Goal: Information Seeking & Learning: Learn about a topic

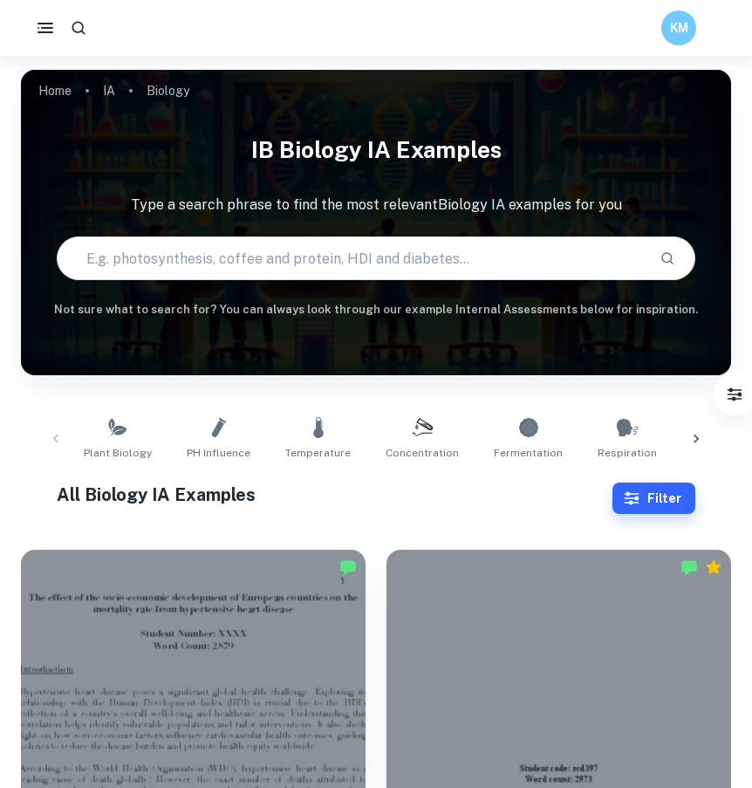
scroll to position [397, 0]
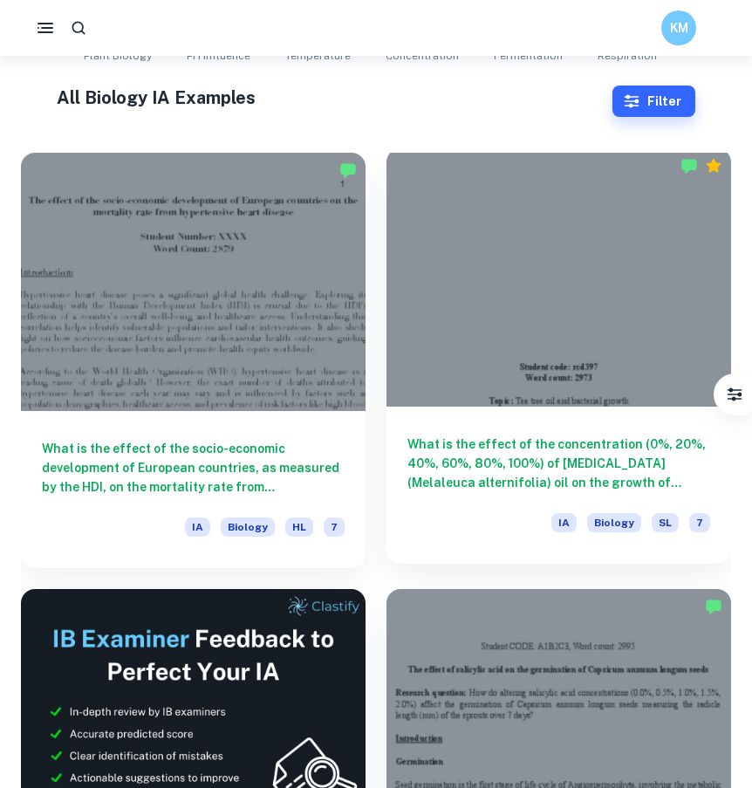
click at [547, 344] on div at bounding box center [559, 277] width 345 height 258
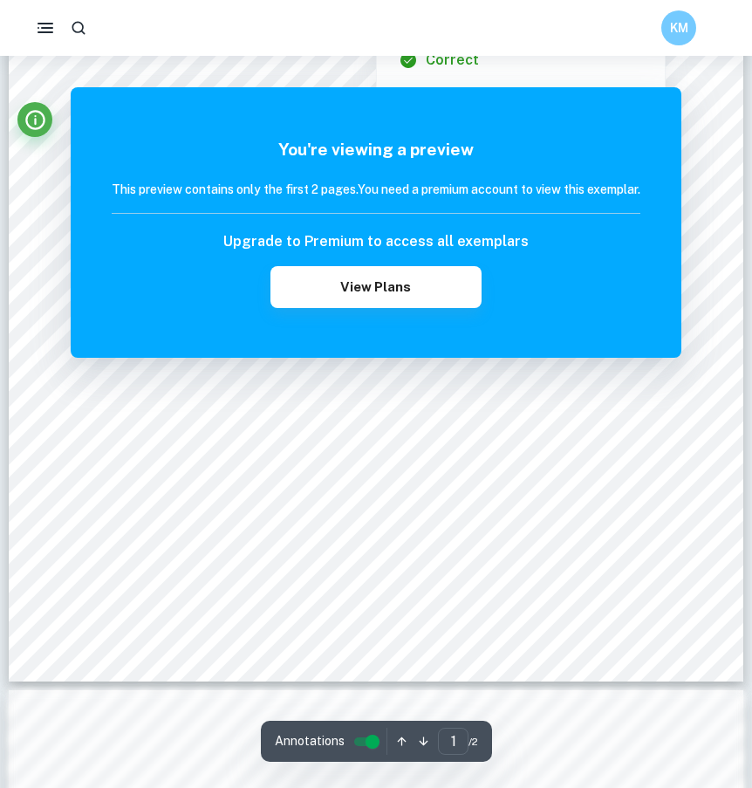
scroll to position [471, 0]
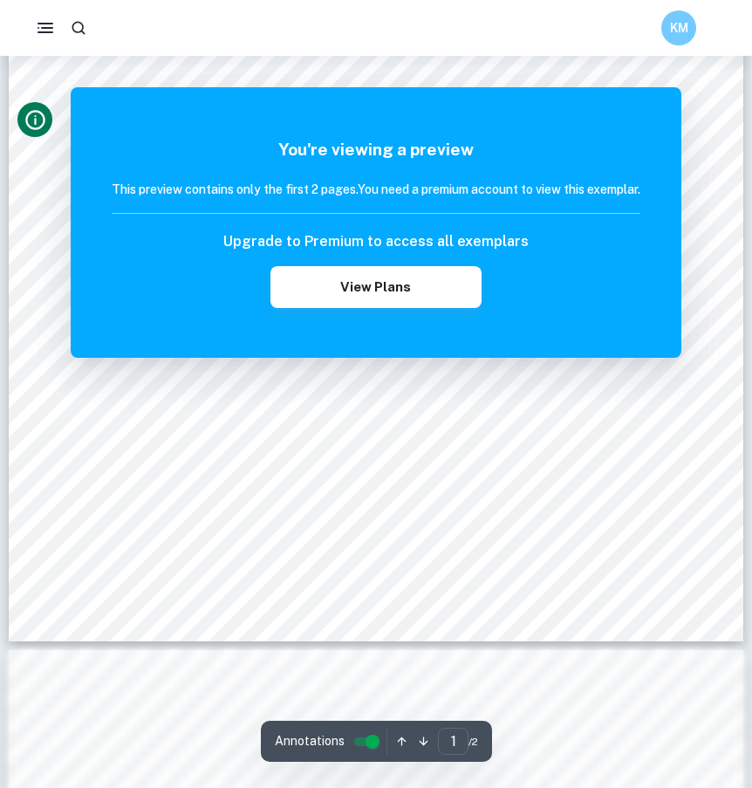
click at [37, 127] on icon "Info" at bounding box center [36, 120] width 24 height 24
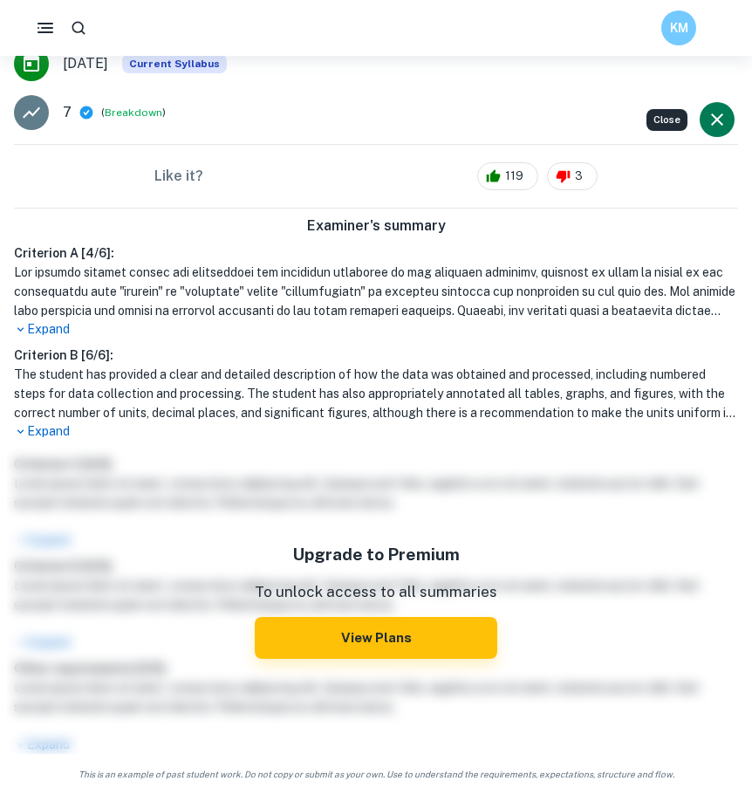
scroll to position [330, 0]
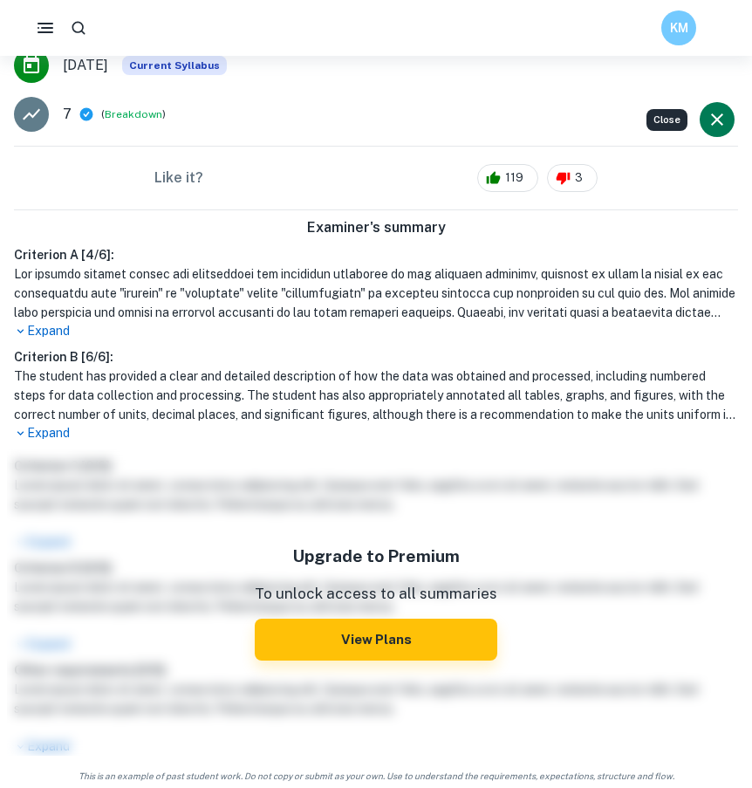
click at [50, 434] on p "Expand" at bounding box center [376, 433] width 724 height 18
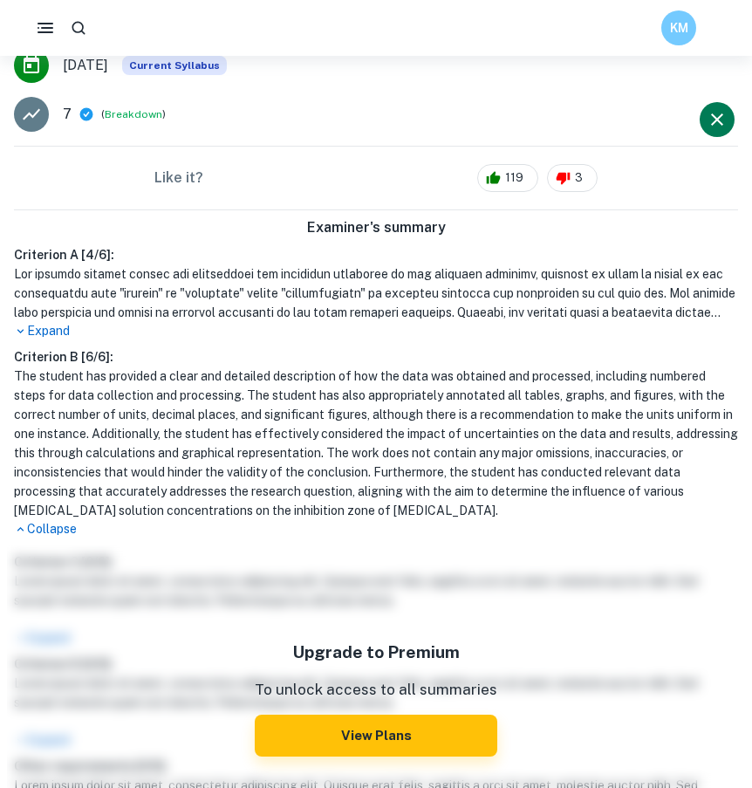
click at [52, 329] on p "Expand" at bounding box center [376, 331] width 724 height 18
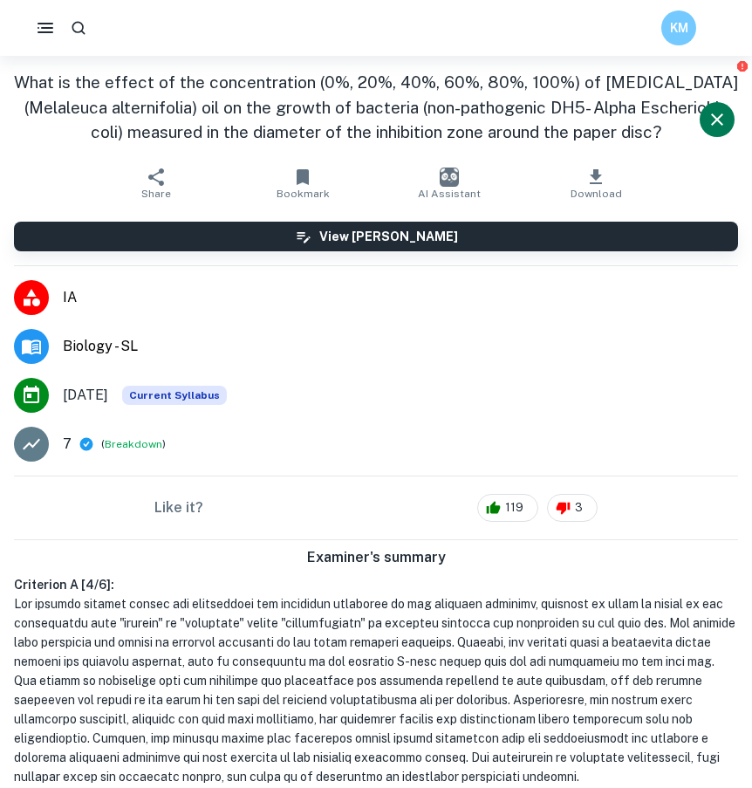
scroll to position [0, 0]
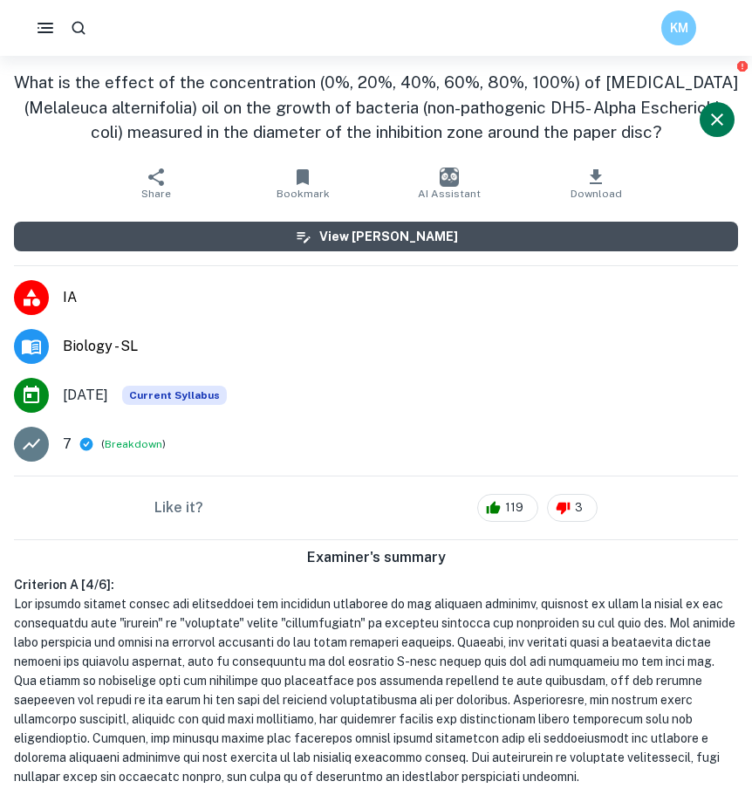
click at [355, 230] on h6 "View [PERSON_NAME]" at bounding box center [388, 236] width 139 height 19
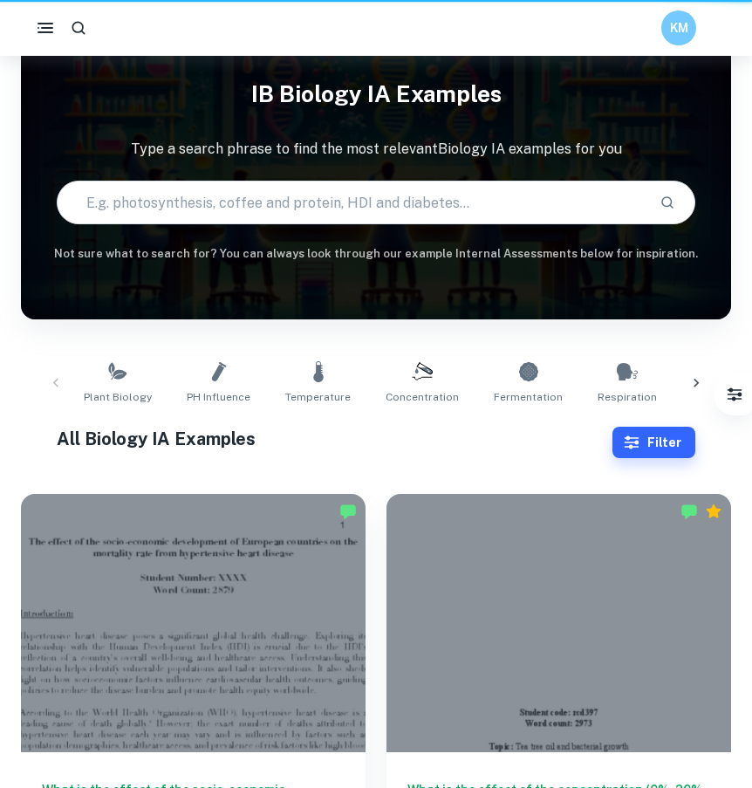
scroll to position [397, 0]
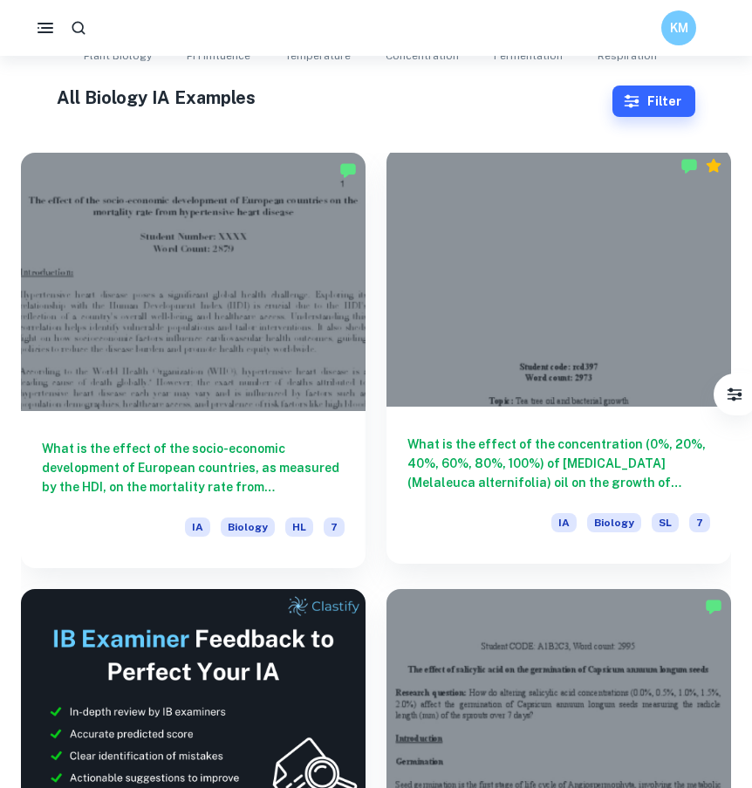
click at [560, 326] on div at bounding box center [559, 277] width 345 height 258
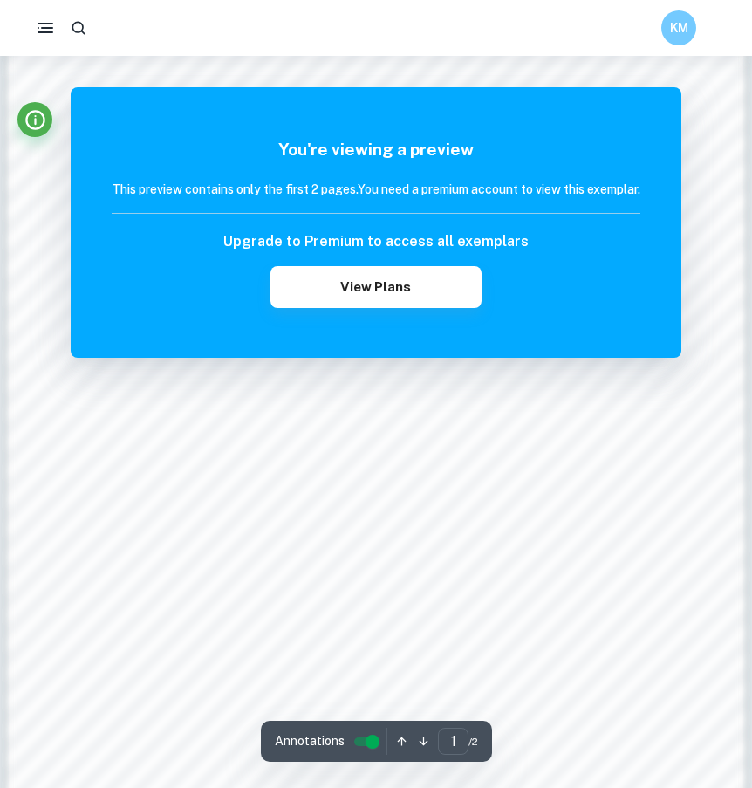
scroll to position [1359, 0]
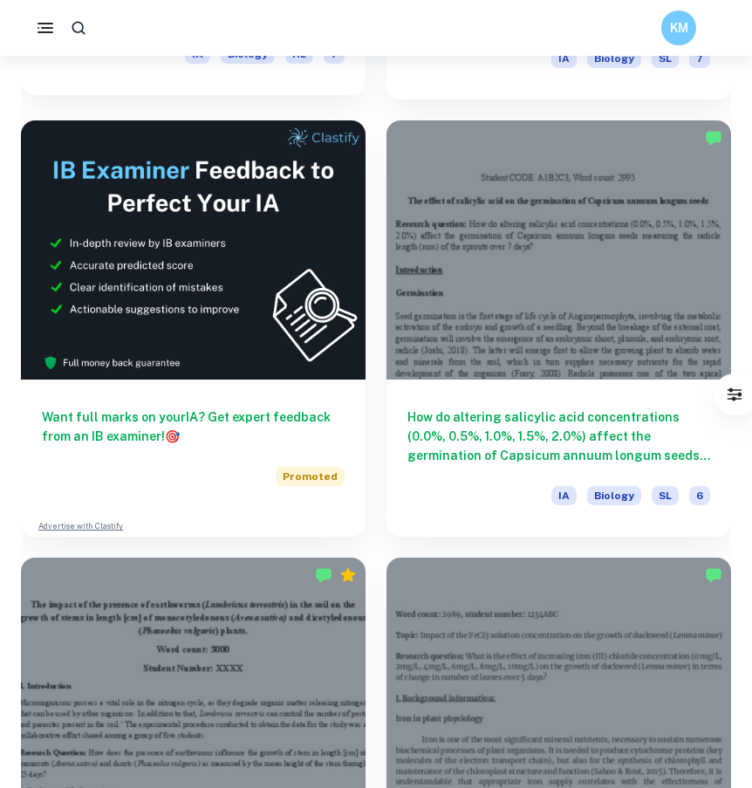
scroll to position [879, 0]
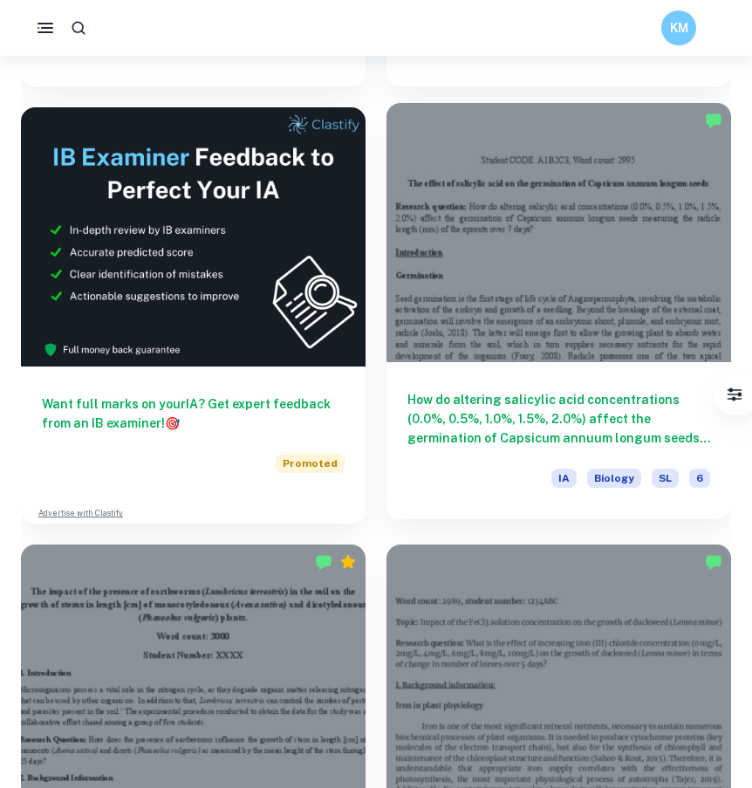
click at [564, 305] on div at bounding box center [559, 232] width 345 height 258
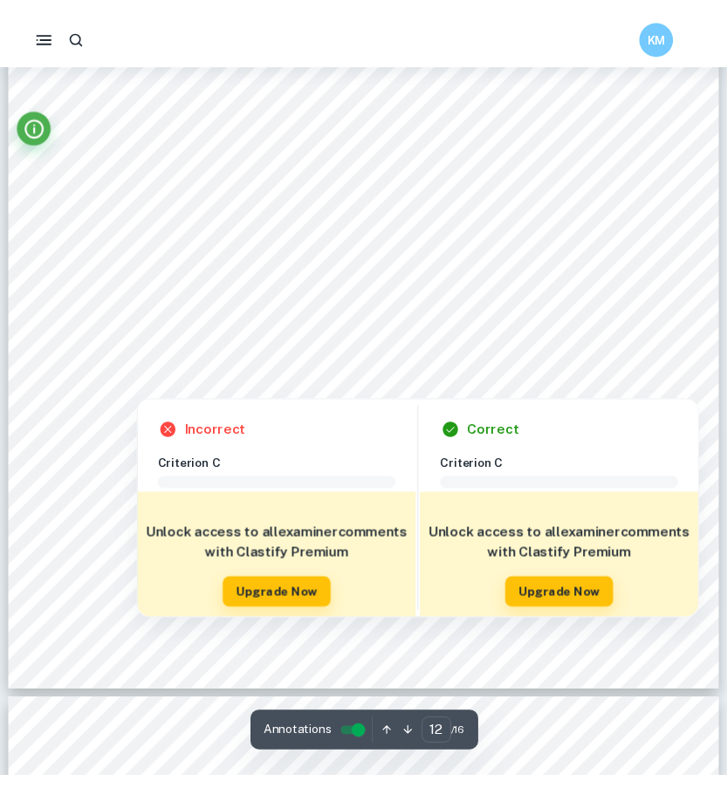
scroll to position [12291, 0]
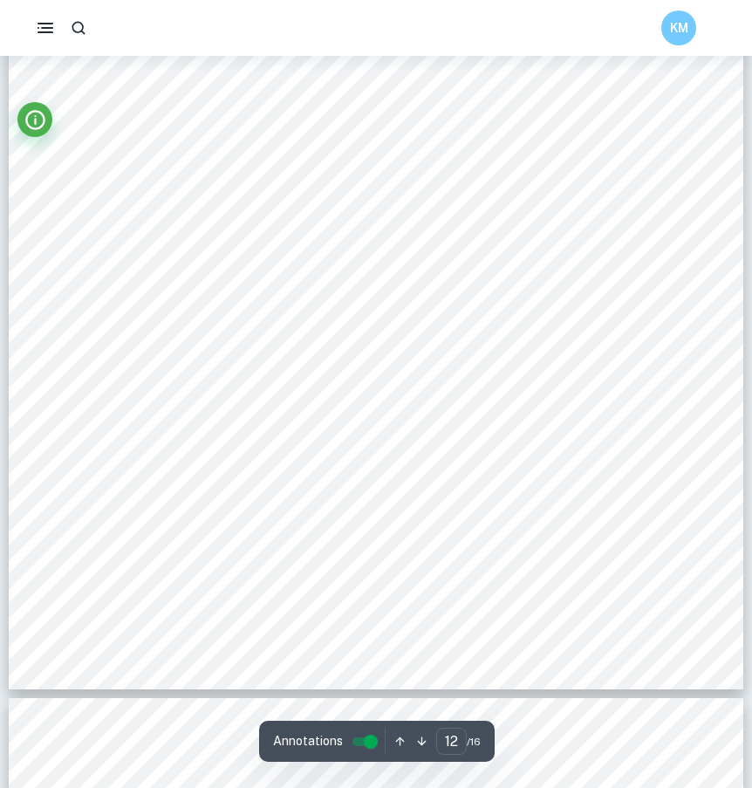
click at [477, 0] on div "KM" at bounding box center [376, 28] width 752 height 56
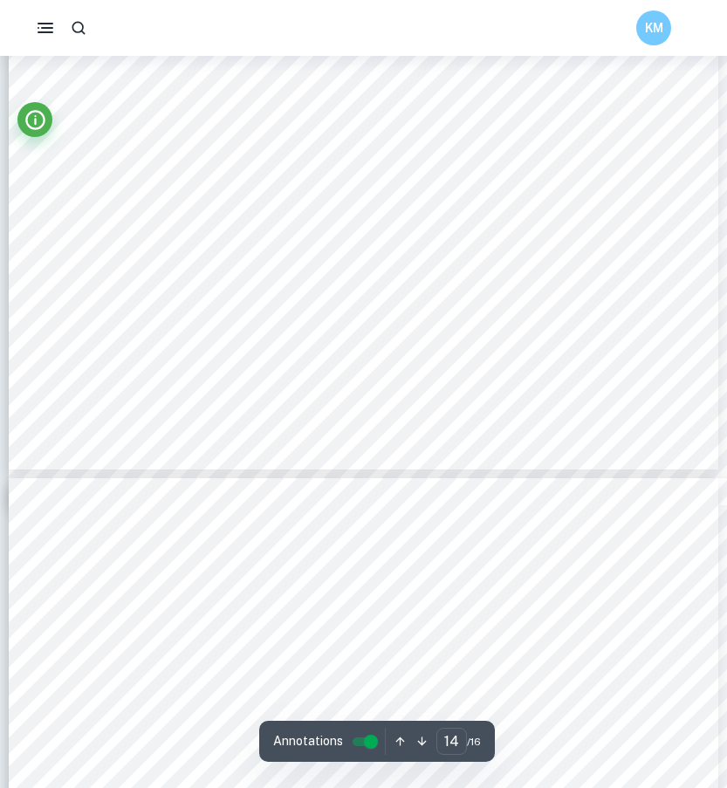
scroll to position [13190, 0]
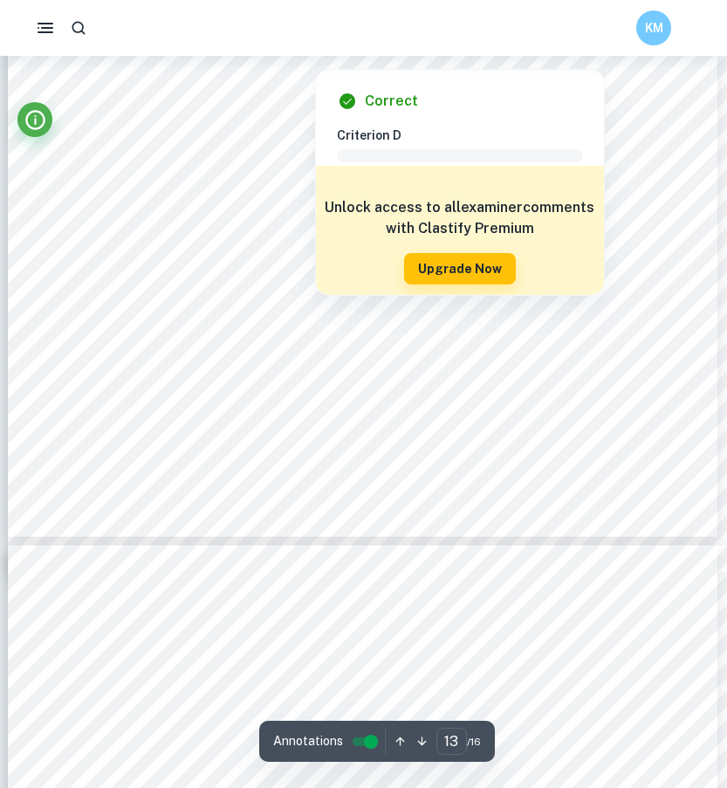
type input "14"
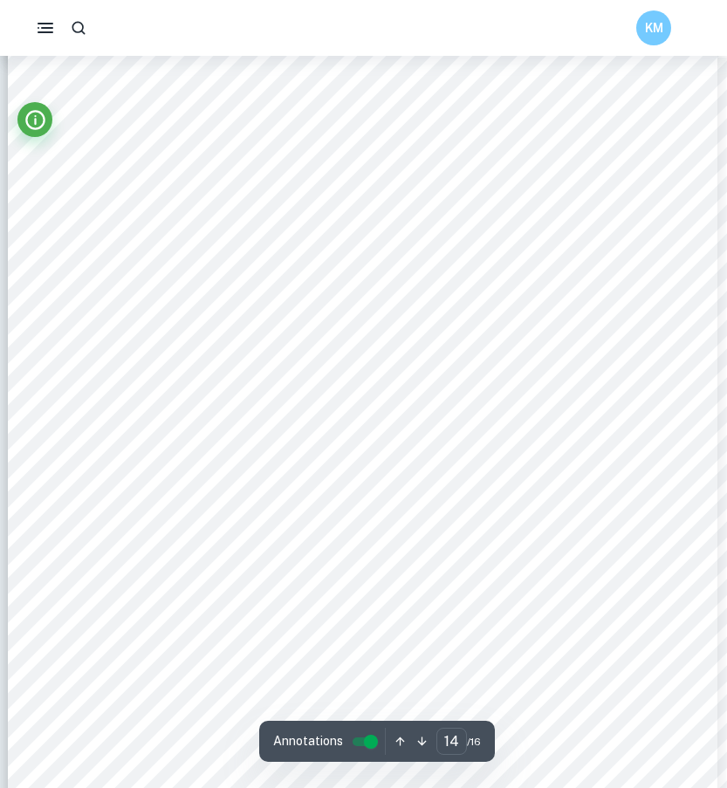
scroll to position [13540, 0]
